Goal: Transaction & Acquisition: Purchase product/service

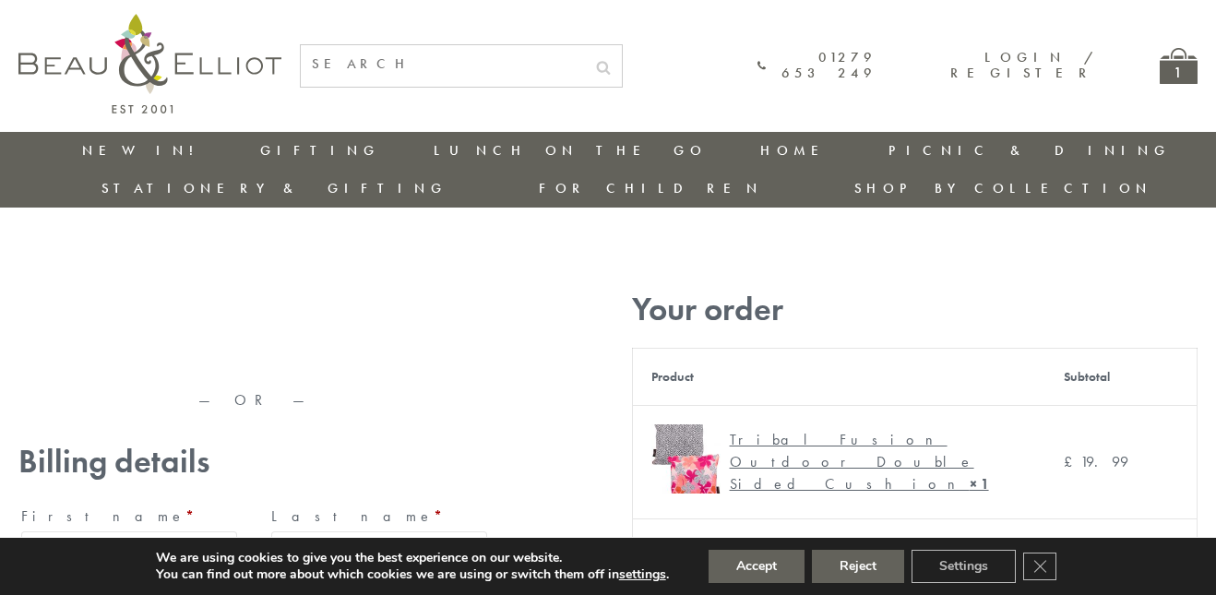
type input "maria33@yahoo.com"
type input "Maria"
type input "Williams"
type input "23, Scottsdale, Happytown"
type input "London"
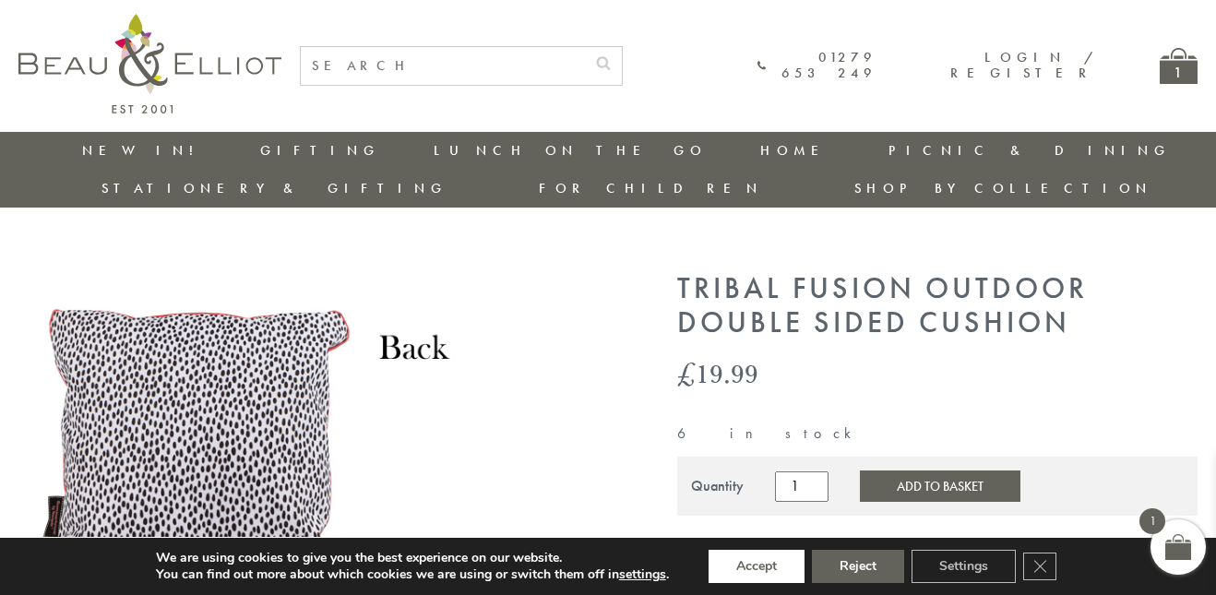
click at [758, 567] on button "Accept" at bounding box center [757, 566] width 96 height 33
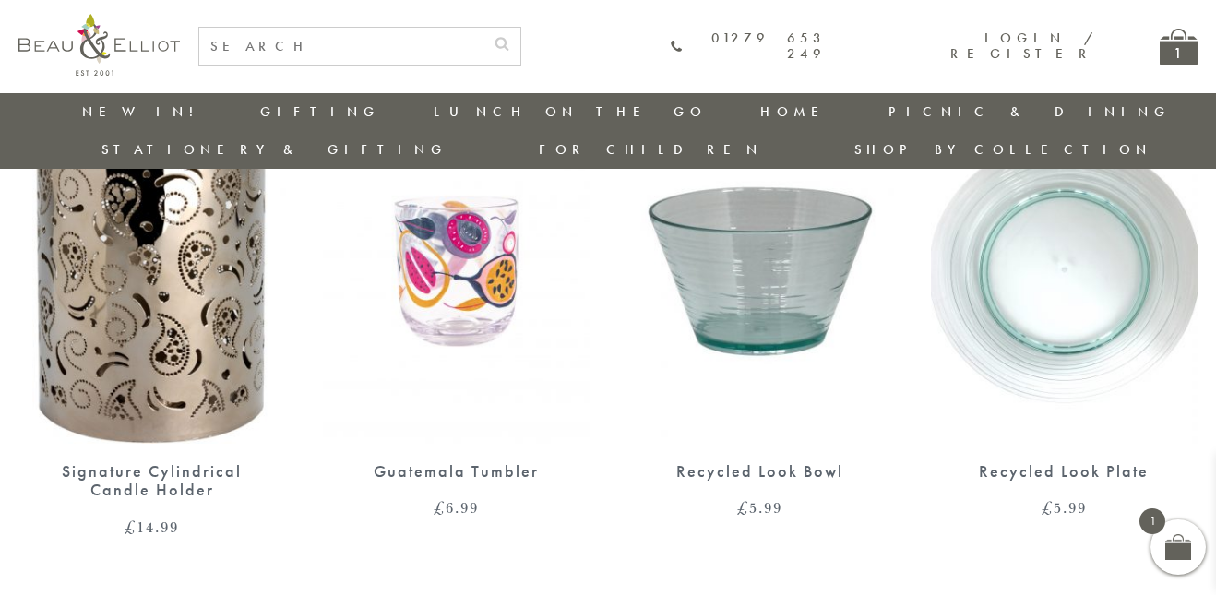
scroll to position [1552, 0]
